Goal: Task Accomplishment & Management: Manage account settings

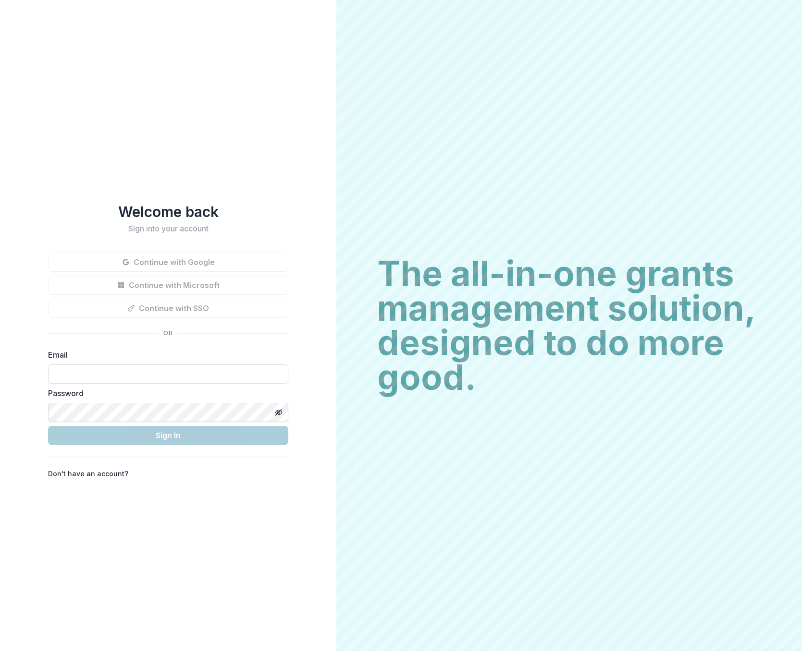
type input "**********"
click at [196, 186] on div "Welcome back Sign into your account Continue with Google Continue with Microsof…" at bounding box center [168, 325] width 336 height 651
click at [169, 352] on div "Email" at bounding box center [168, 366] width 240 height 35
click at [634, 48] on div "The all-in-one grants management solution, designed to do more good. The all-in…" at bounding box center [568, 325] width 465 height 651
